Goal: Information Seeking & Learning: Learn about a topic

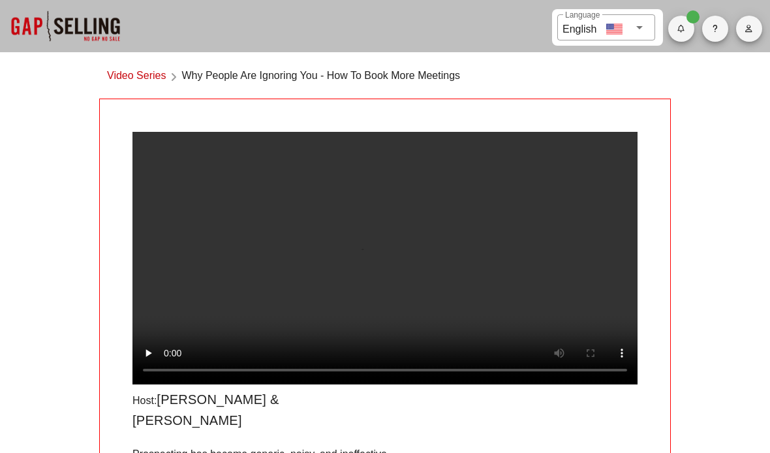
click at [381, 277] on video at bounding box center [384, 258] width 505 height 253
click at [118, 77] on link "Video Series" at bounding box center [136, 77] width 59 height 18
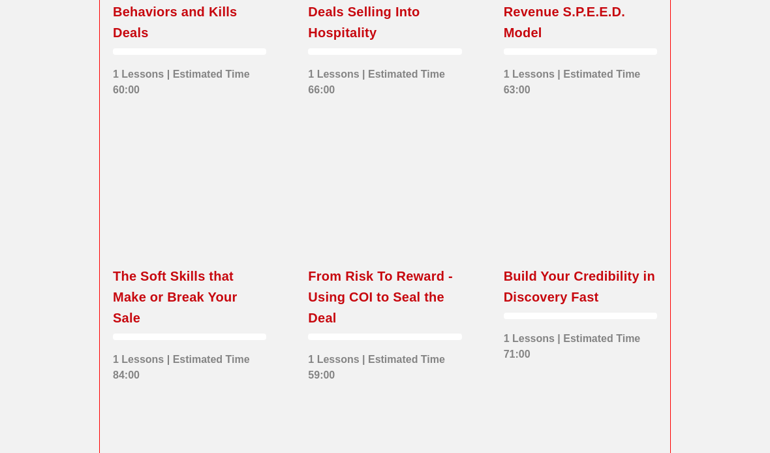
scroll to position [1849, 0]
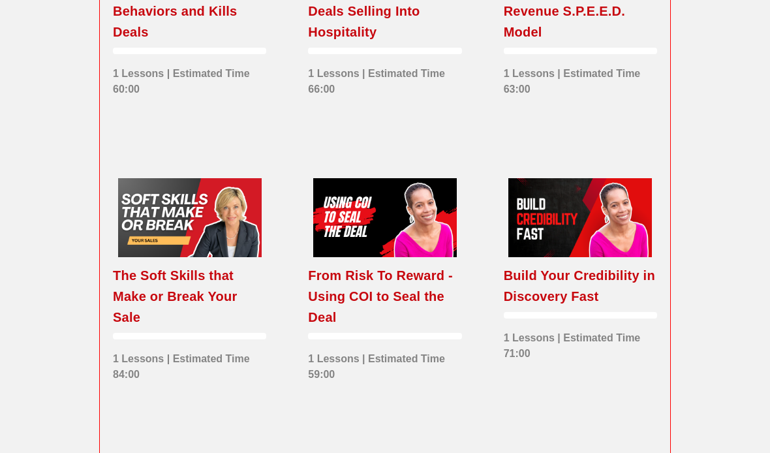
click at [134, 288] on div "The Soft Skills that Make or Break Your Sale" at bounding box center [189, 297] width 153 height 63
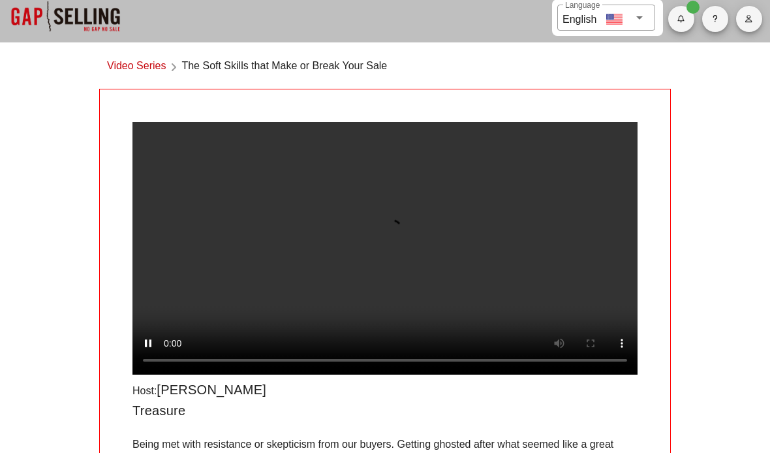
scroll to position [10, 0]
click at [226, 367] on video at bounding box center [384, 248] width 505 height 253
click at [133, 140] on video at bounding box center [384, 248] width 505 height 253
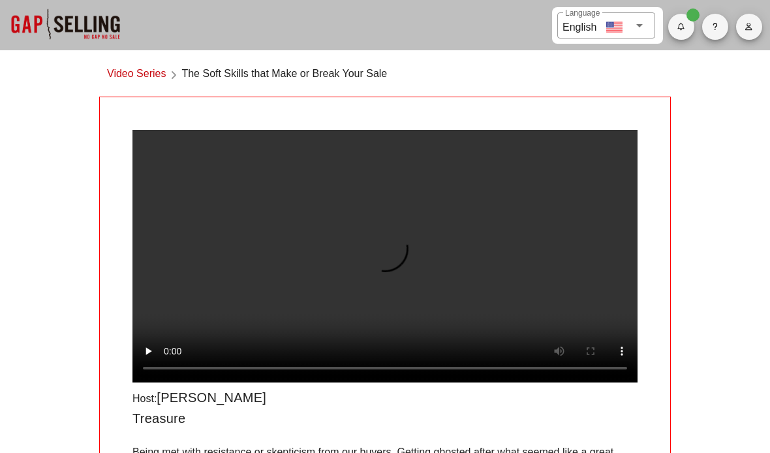
scroll to position [0, 0]
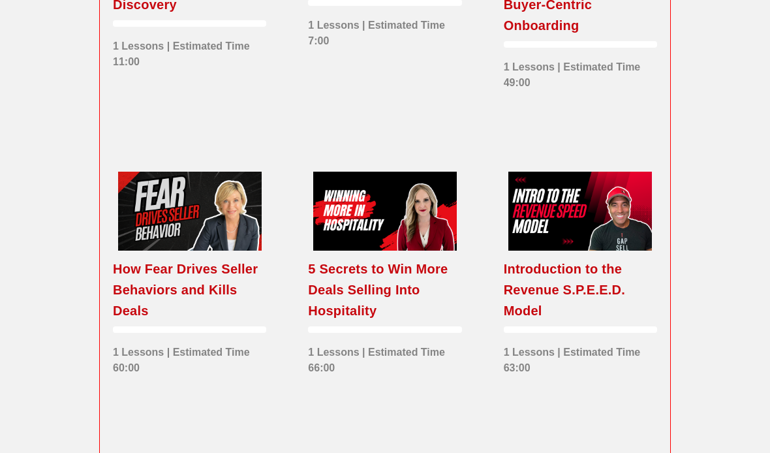
scroll to position [1571, 0]
click at [542, 275] on div "Introduction to the Revenue S.P.E.E.D. Model" at bounding box center [580, 289] width 153 height 63
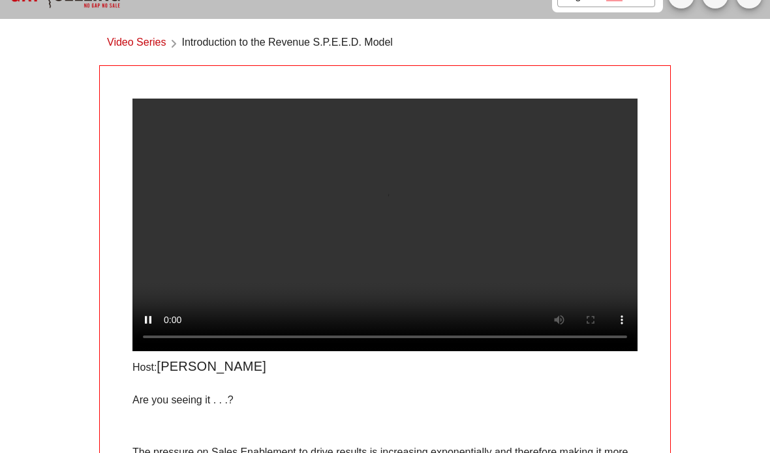
scroll to position [35, 0]
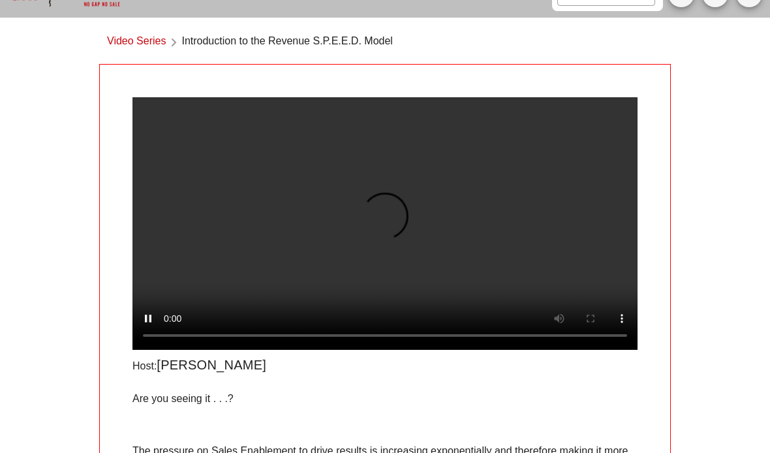
click at [168, 345] on video at bounding box center [384, 223] width 505 height 253
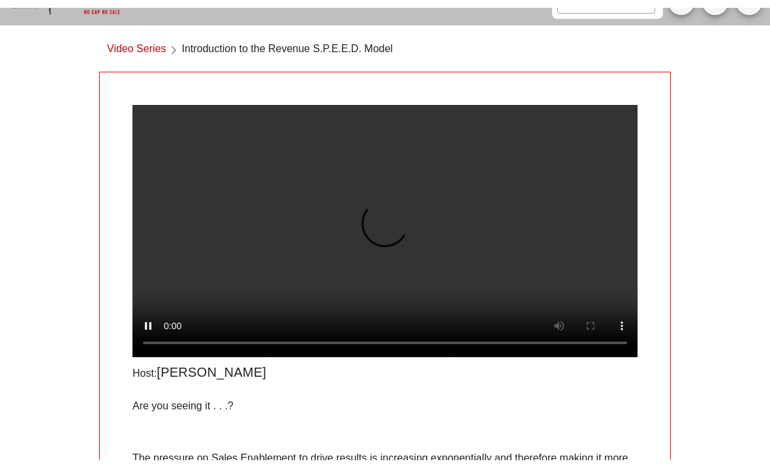
scroll to position [19, 0]
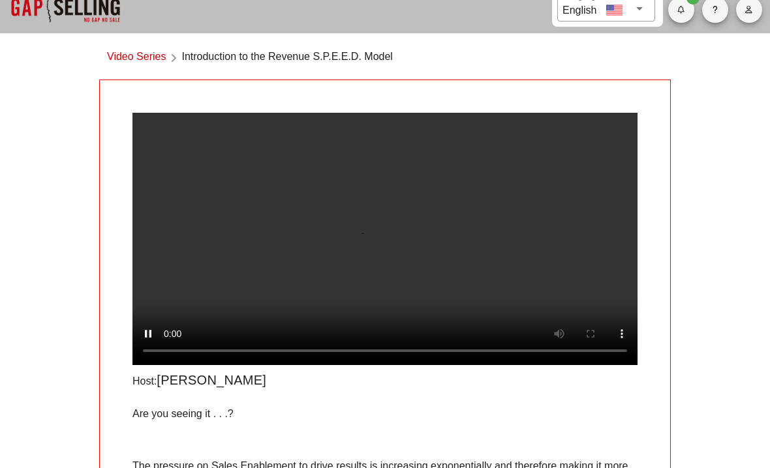
click at [138, 125] on video at bounding box center [384, 239] width 505 height 253
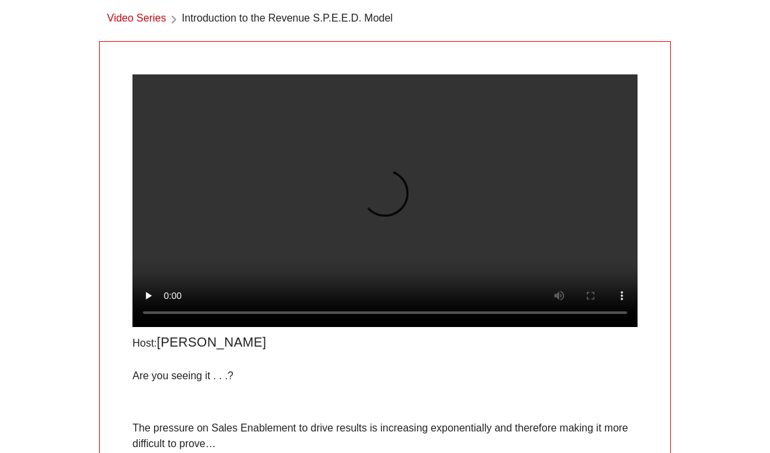
scroll to position [0, 0]
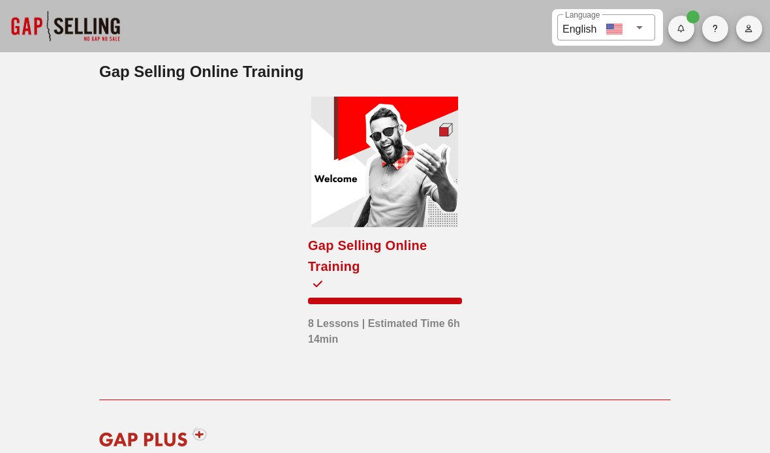
click at [746, 20] on button "button" at bounding box center [749, 29] width 26 height 26
